Goal: Information Seeking & Learning: Learn about a topic

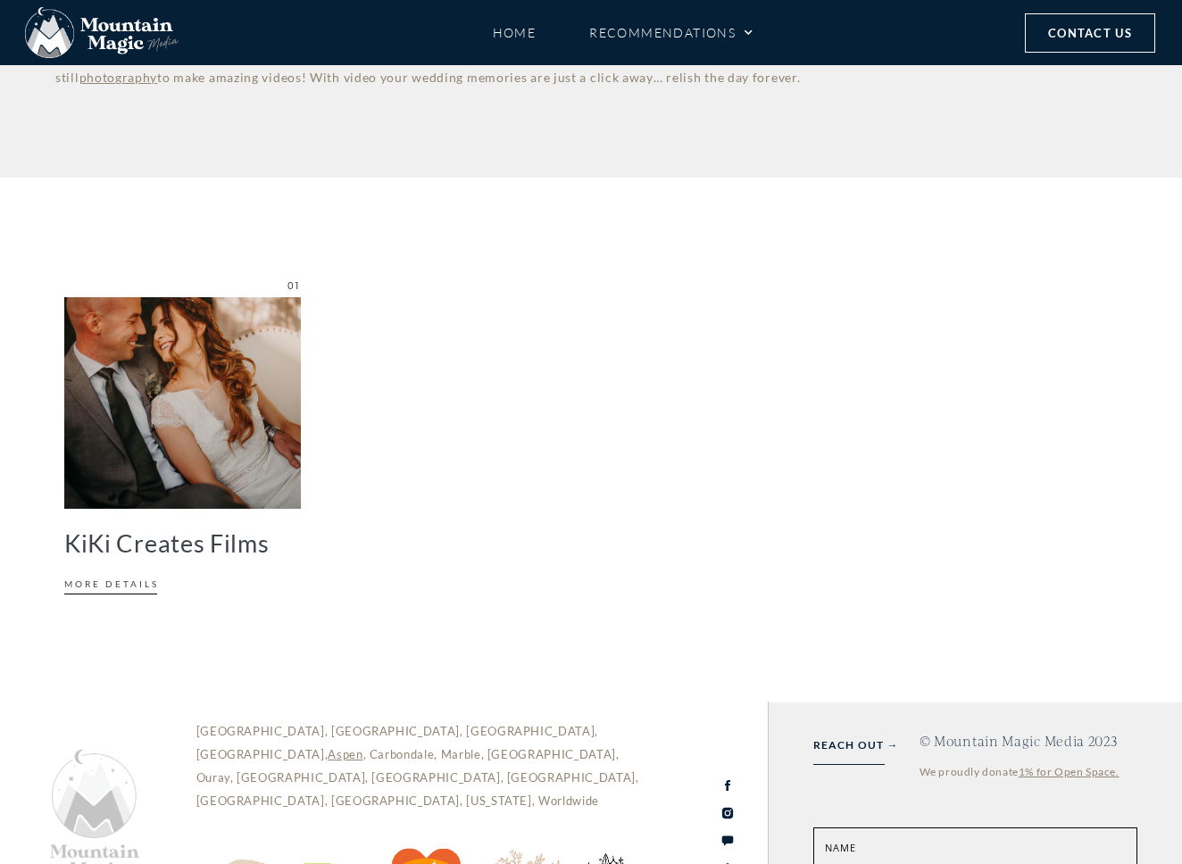
scroll to position [511, 0]
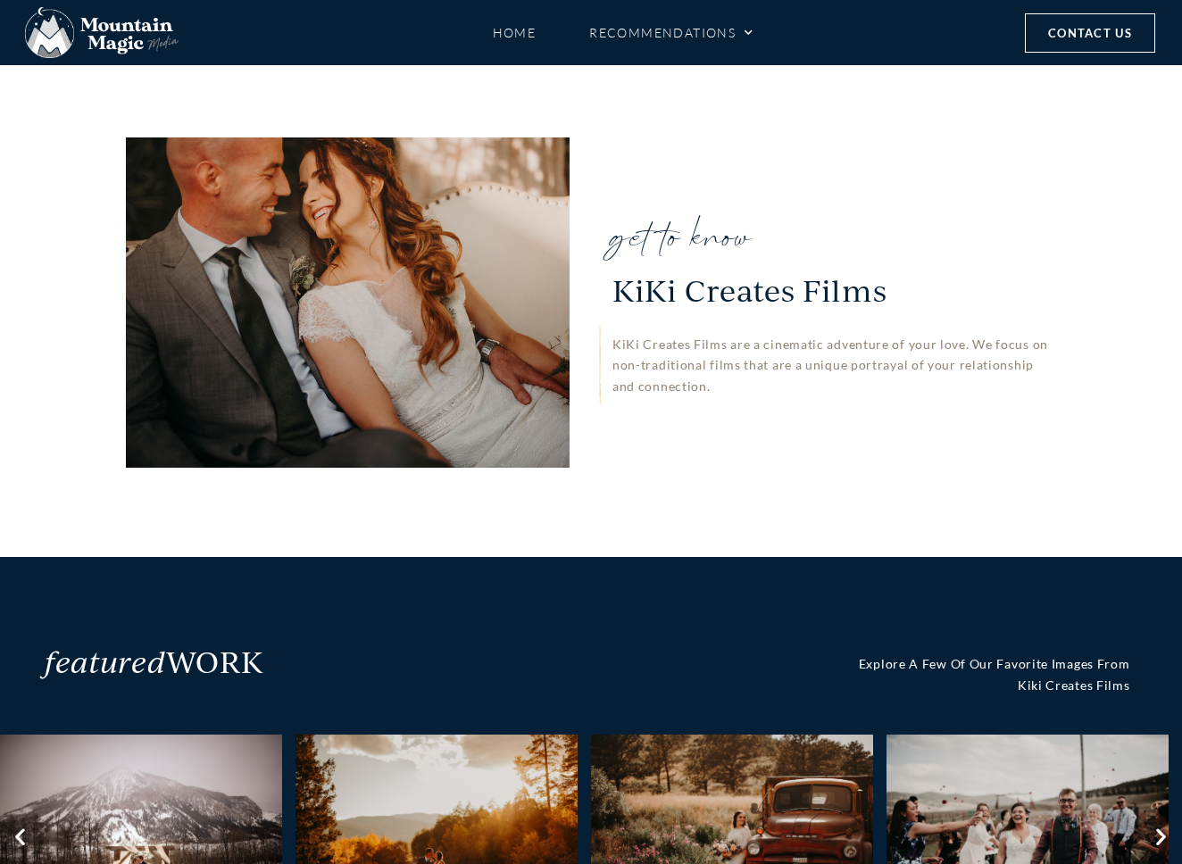
scroll to position [394, 0]
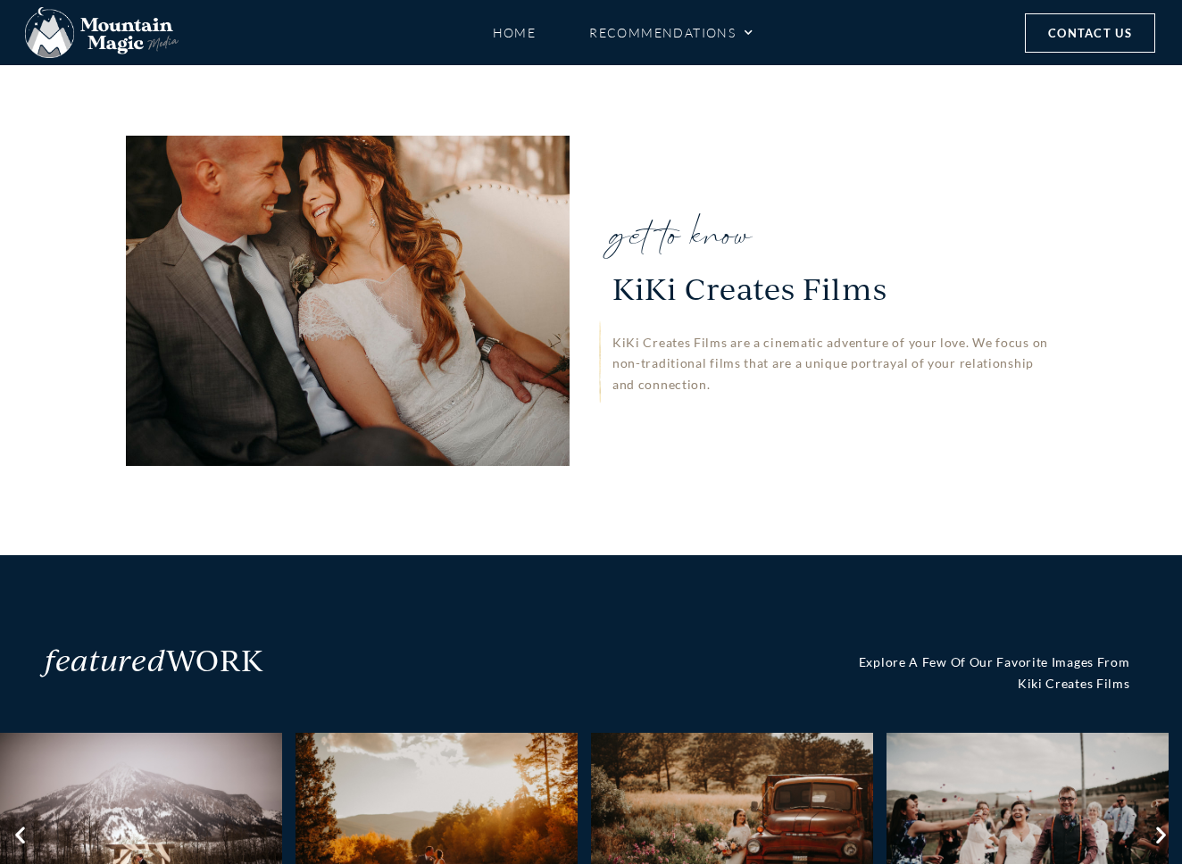
click at [462, 349] on div at bounding box center [348, 301] width 444 height 330
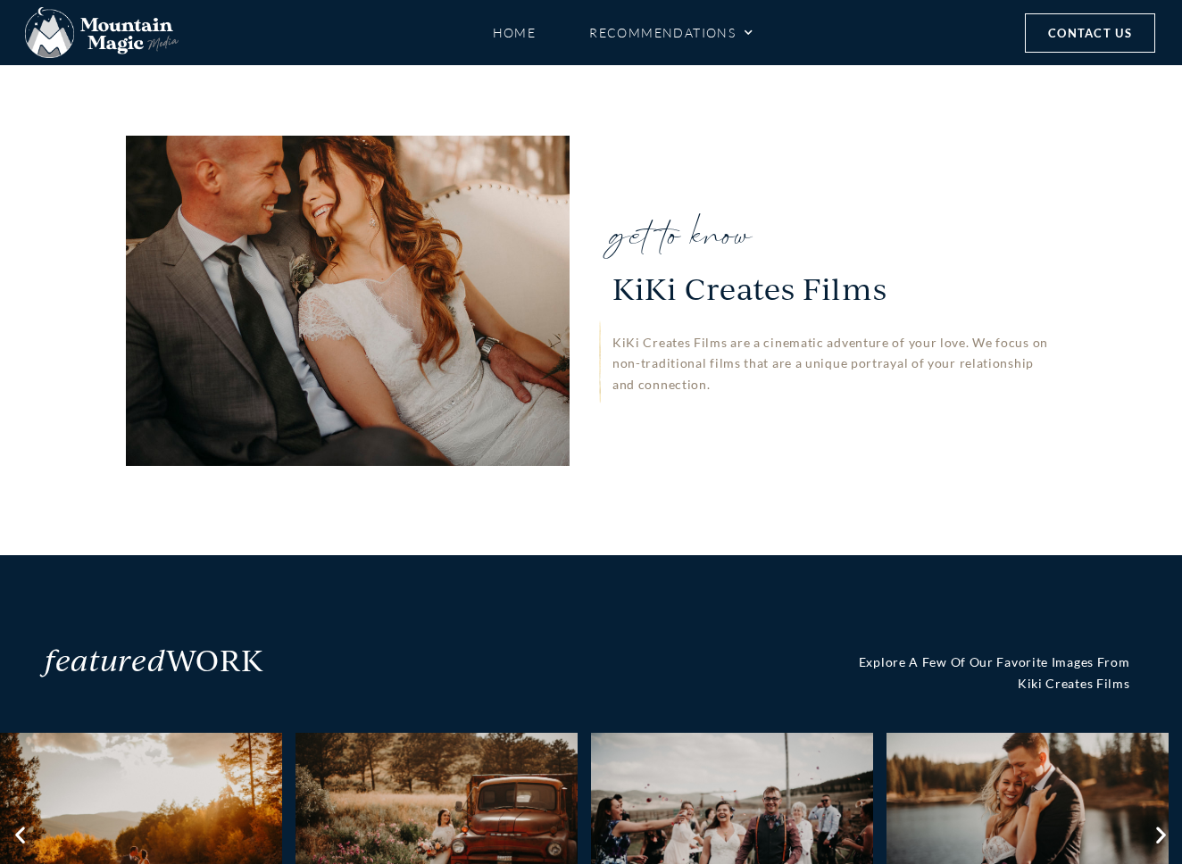
click at [709, 295] on span "KiKi Creates Films" at bounding box center [749, 279] width 275 height 52
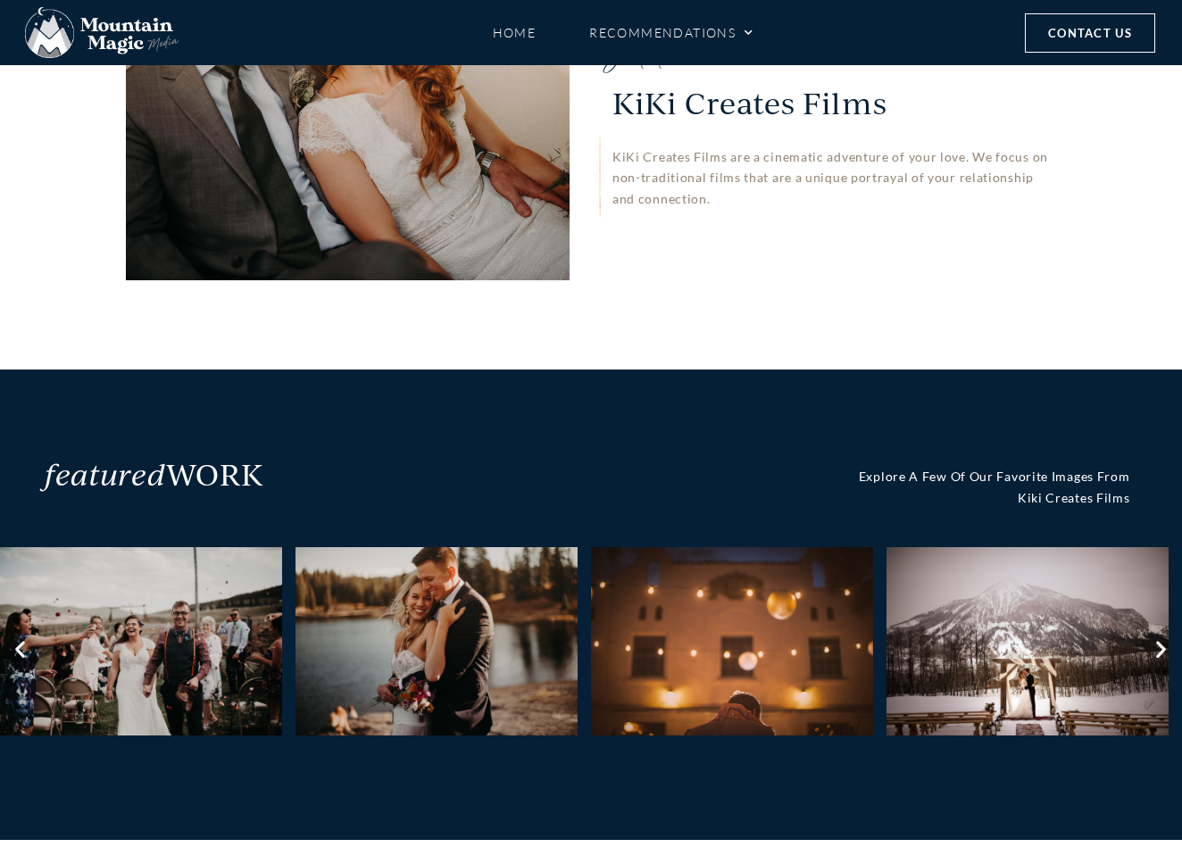
scroll to position [575, 0]
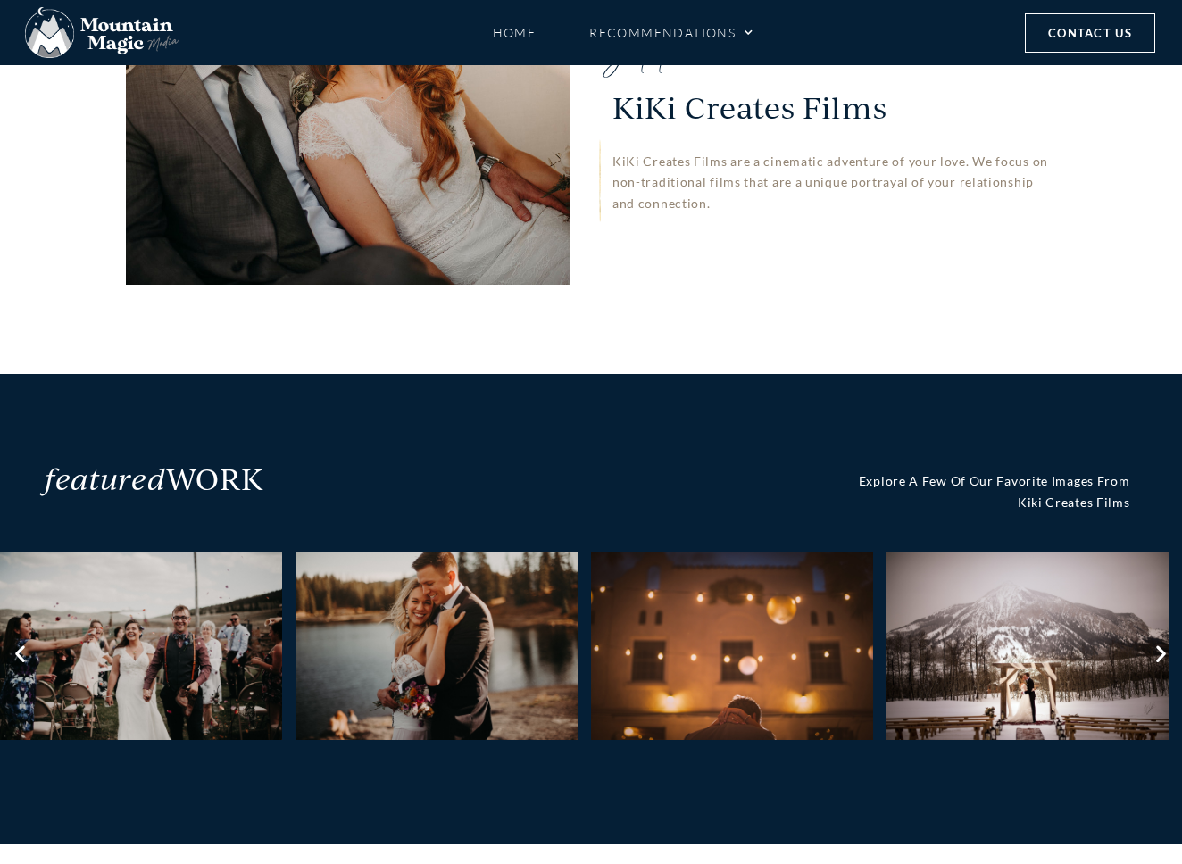
click at [1162, 653] on icon "Next slide" at bounding box center [1161, 653] width 23 height 22
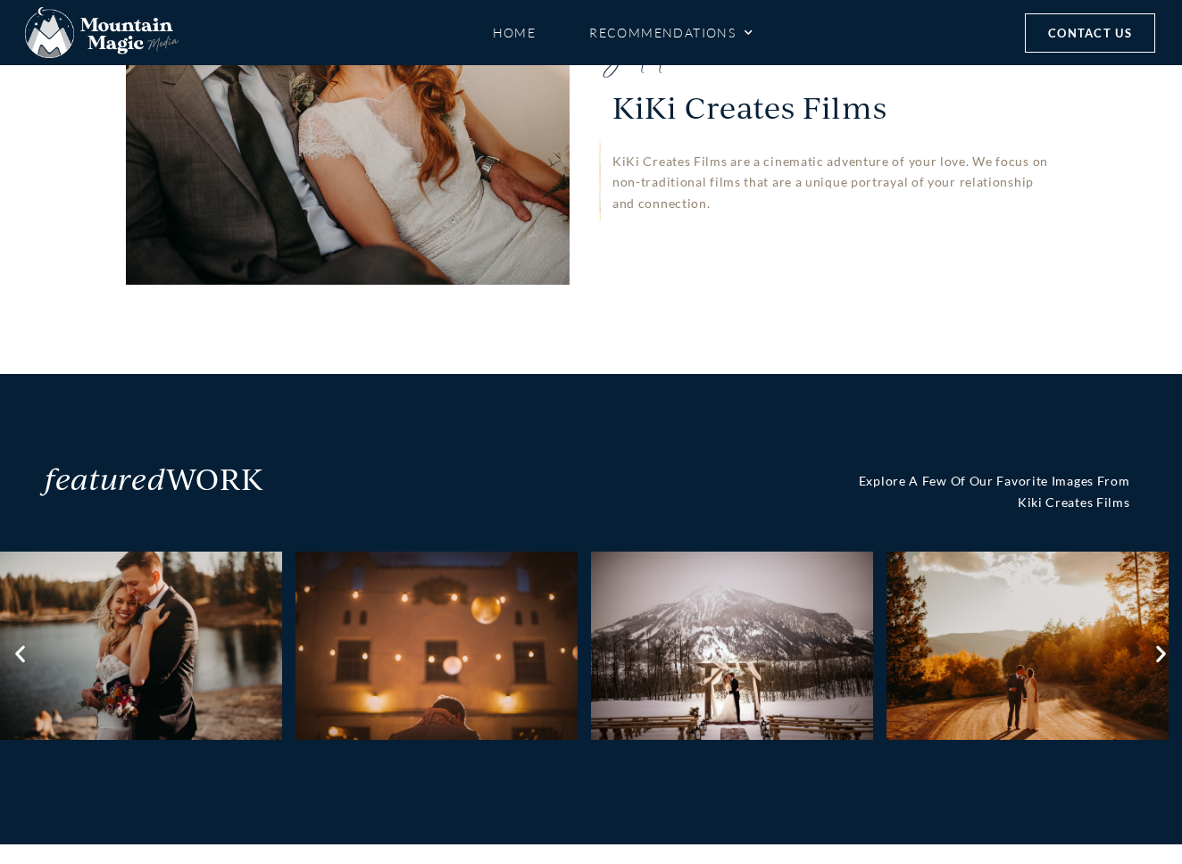
click at [1162, 653] on icon "Next slide" at bounding box center [1161, 653] width 23 height 22
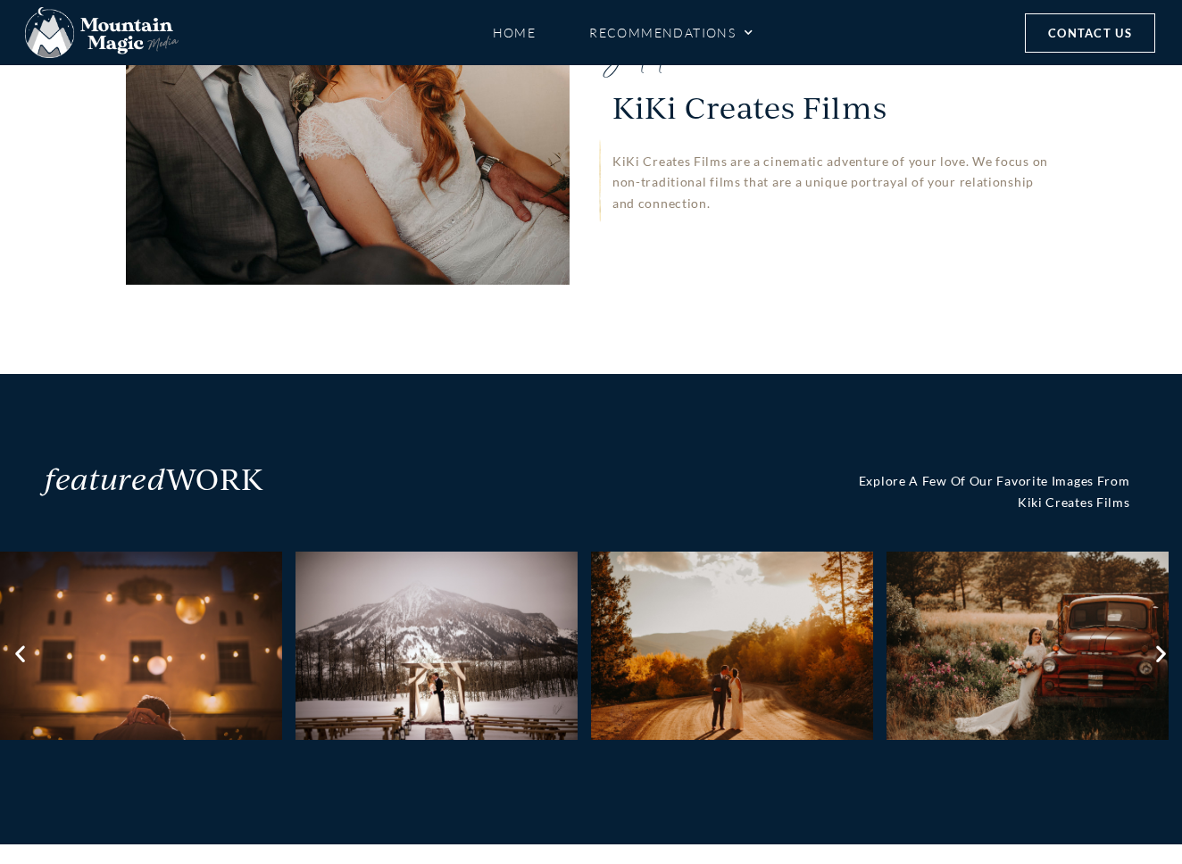
click at [1162, 653] on icon "Next slide" at bounding box center [1161, 653] width 23 height 22
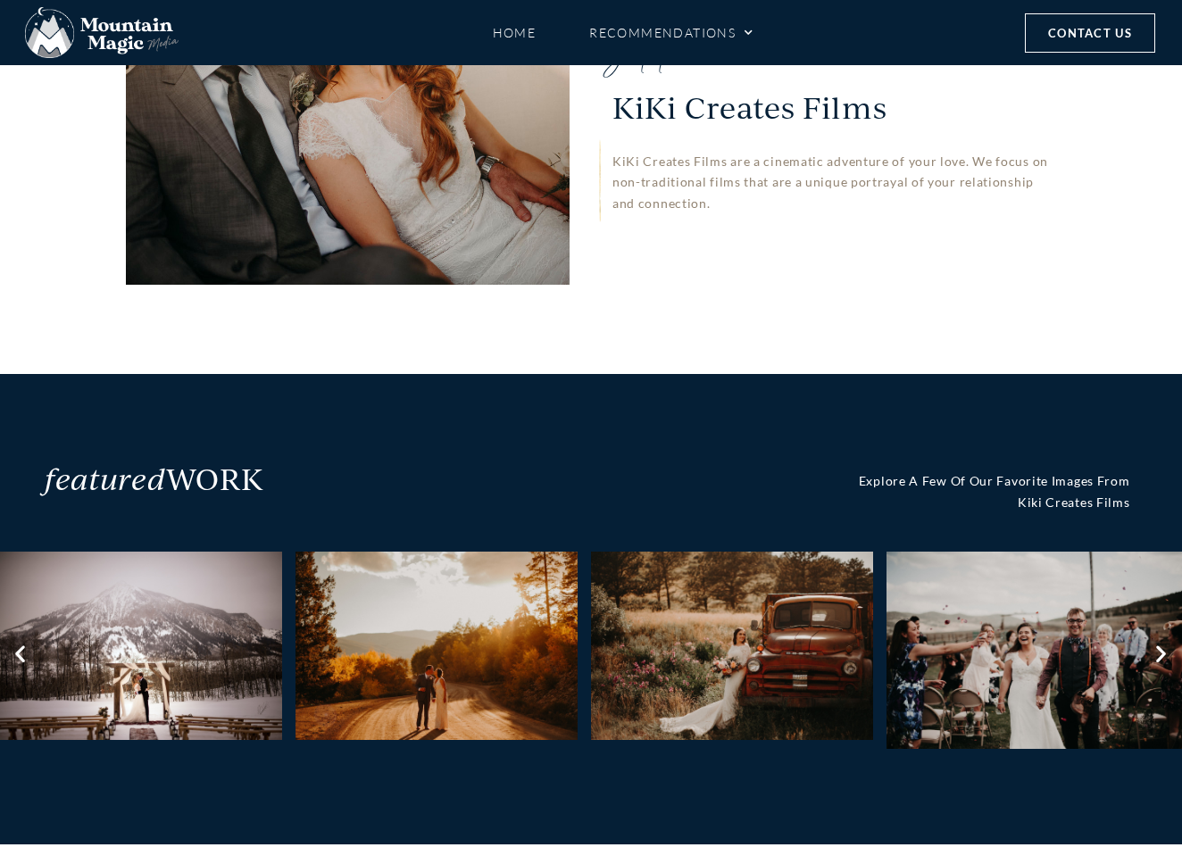
click at [1162, 653] on icon "Next slide" at bounding box center [1161, 653] width 23 height 22
click at [992, 665] on img "4 / 6" at bounding box center [1033, 650] width 295 height 197
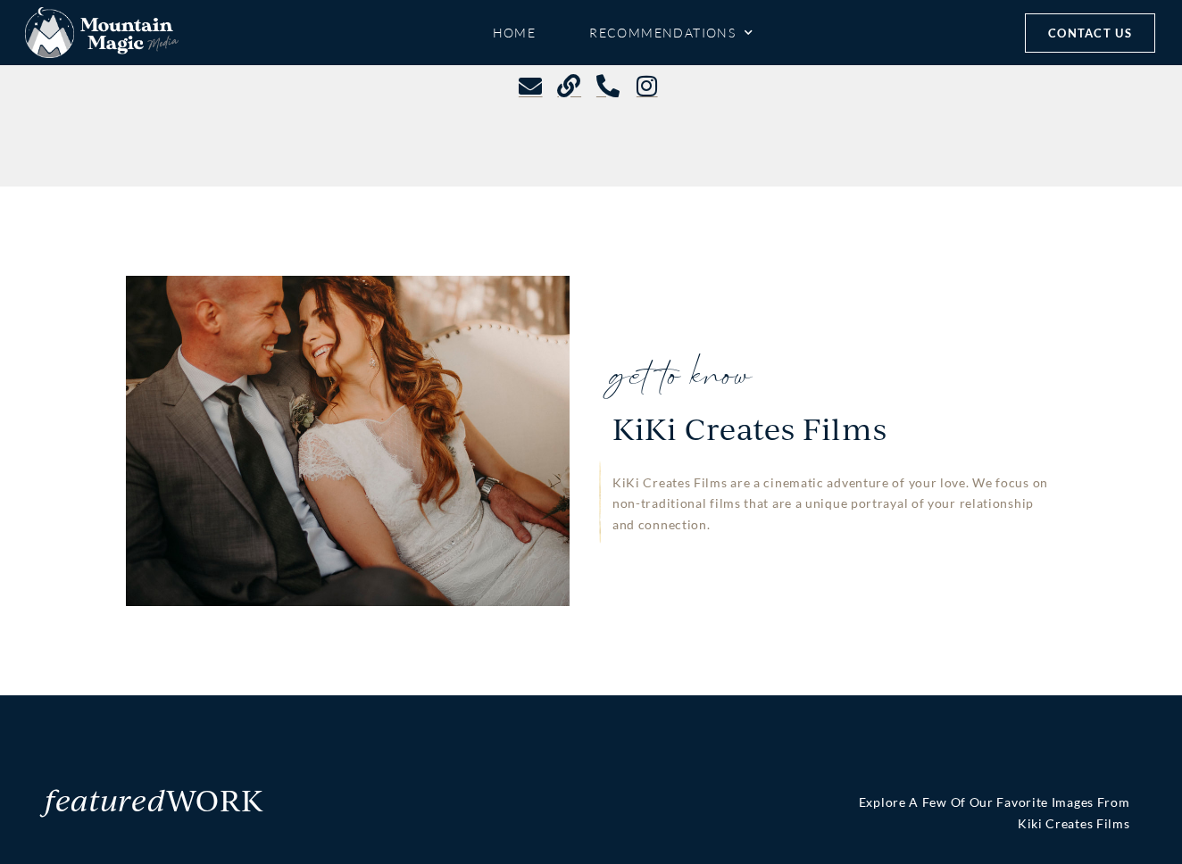
scroll to position [209, 0]
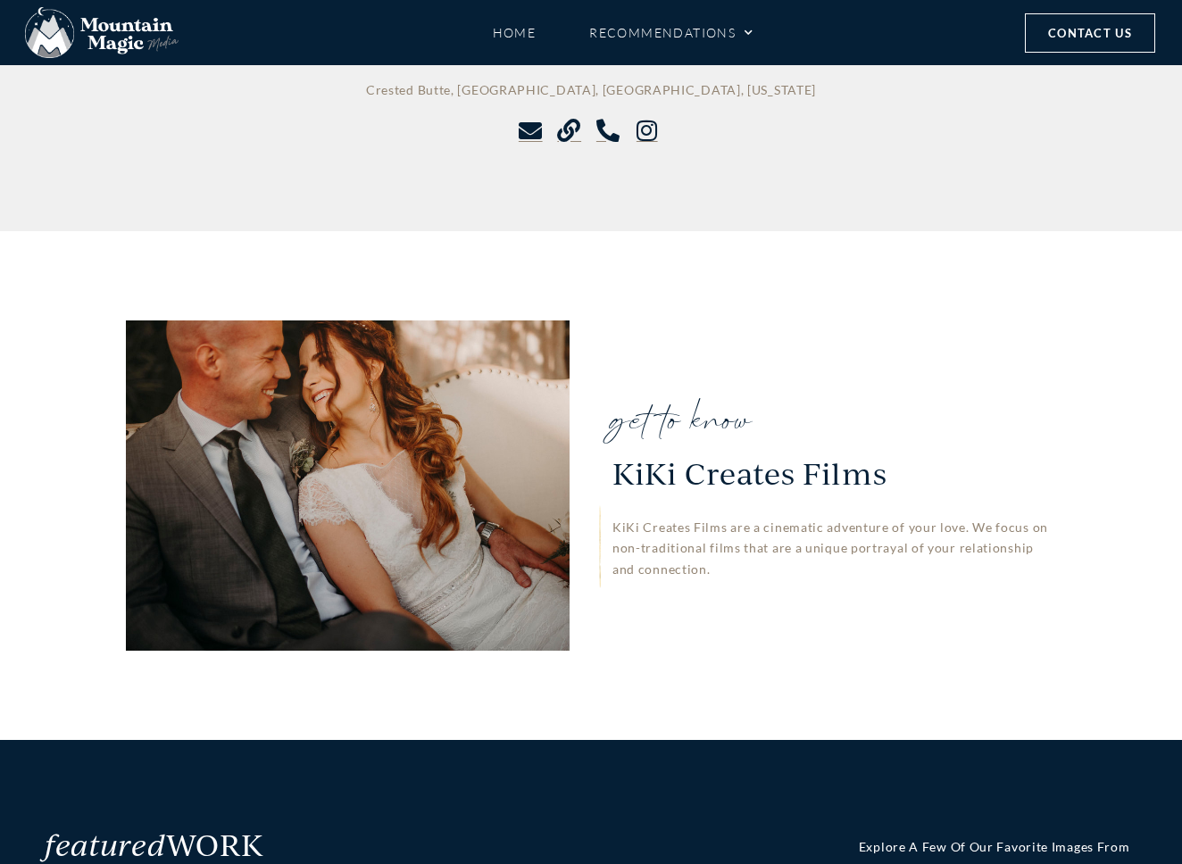
drag, startPoint x: 611, startPoint y: 469, endPoint x: 1067, endPoint y: 469, distance: 456.1
click at [1076, 468] on div "get to know [PERSON_NAME] Creates Films KiKi Creates Films are a cinematic adve…" at bounding box center [591, 485] width 1182 height 509
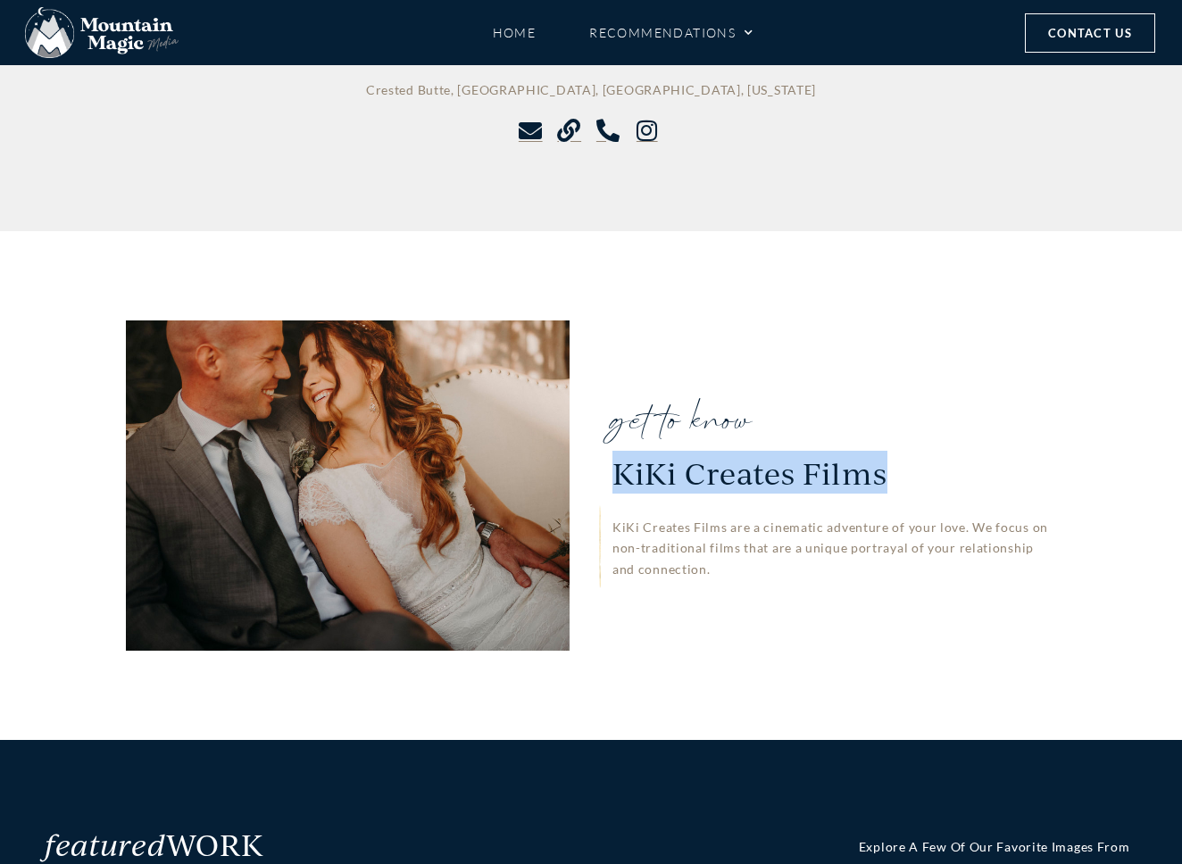
drag, startPoint x: 884, startPoint y: 473, endPoint x: 613, endPoint y: 467, distance: 270.5
click at [614, 467] on span "KiKi Creates Films" at bounding box center [749, 463] width 275 height 52
copy span "KiKi Creates Films"
